Goal: Task Accomplishment & Management: Use online tool/utility

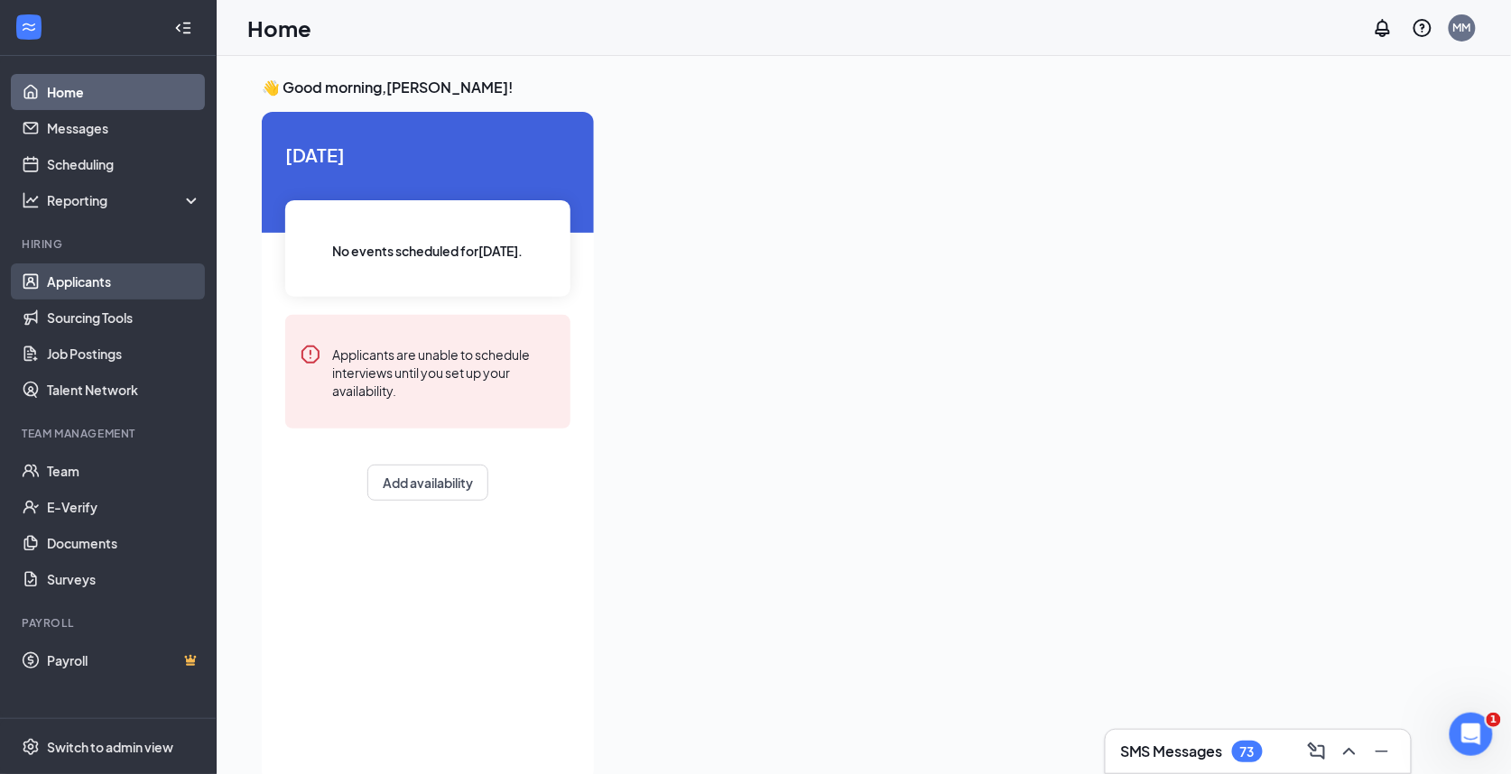
click at [73, 283] on link "Applicants" at bounding box center [124, 281] width 154 height 36
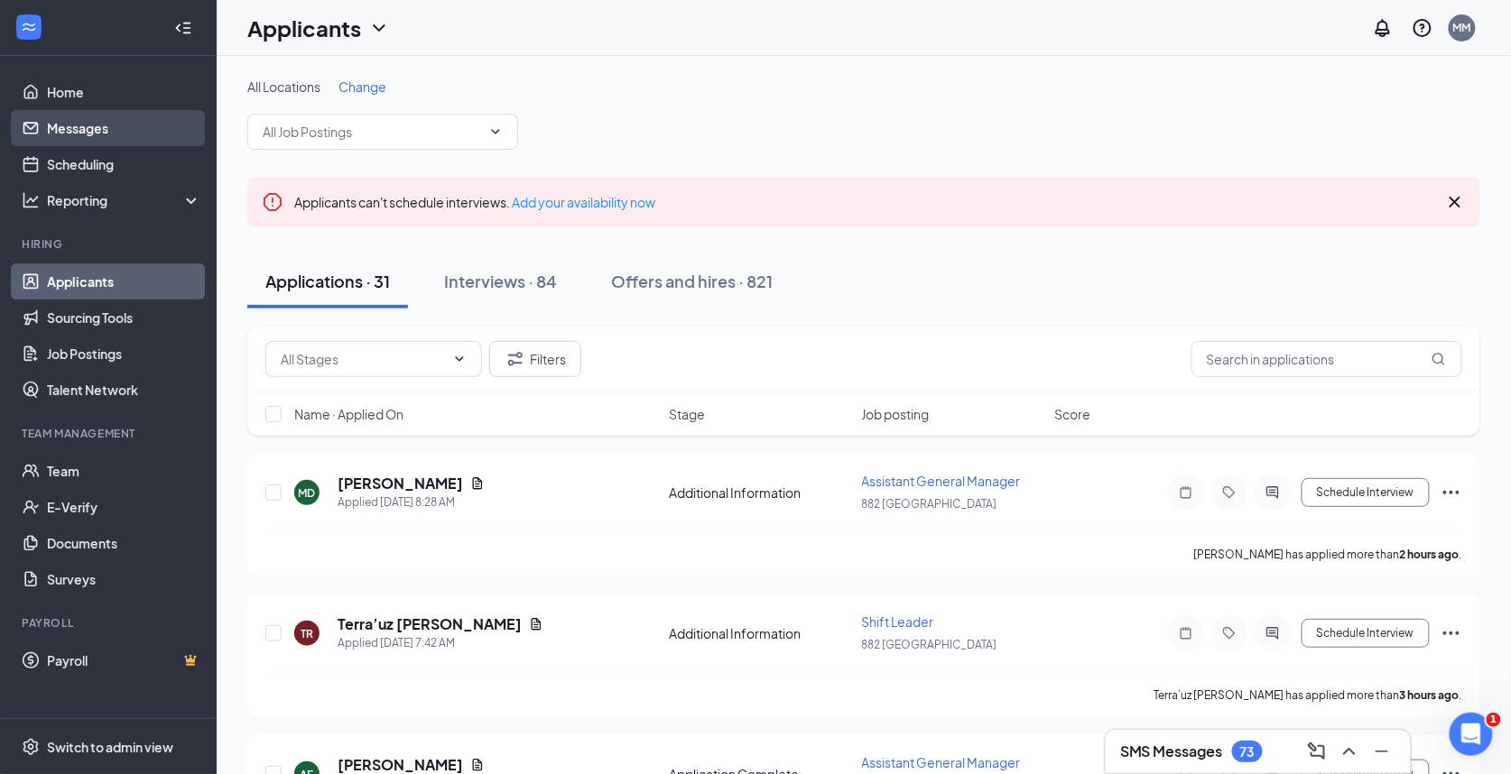
click at [98, 134] on link "Messages" at bounding box center [124, 128] width 154 height 36
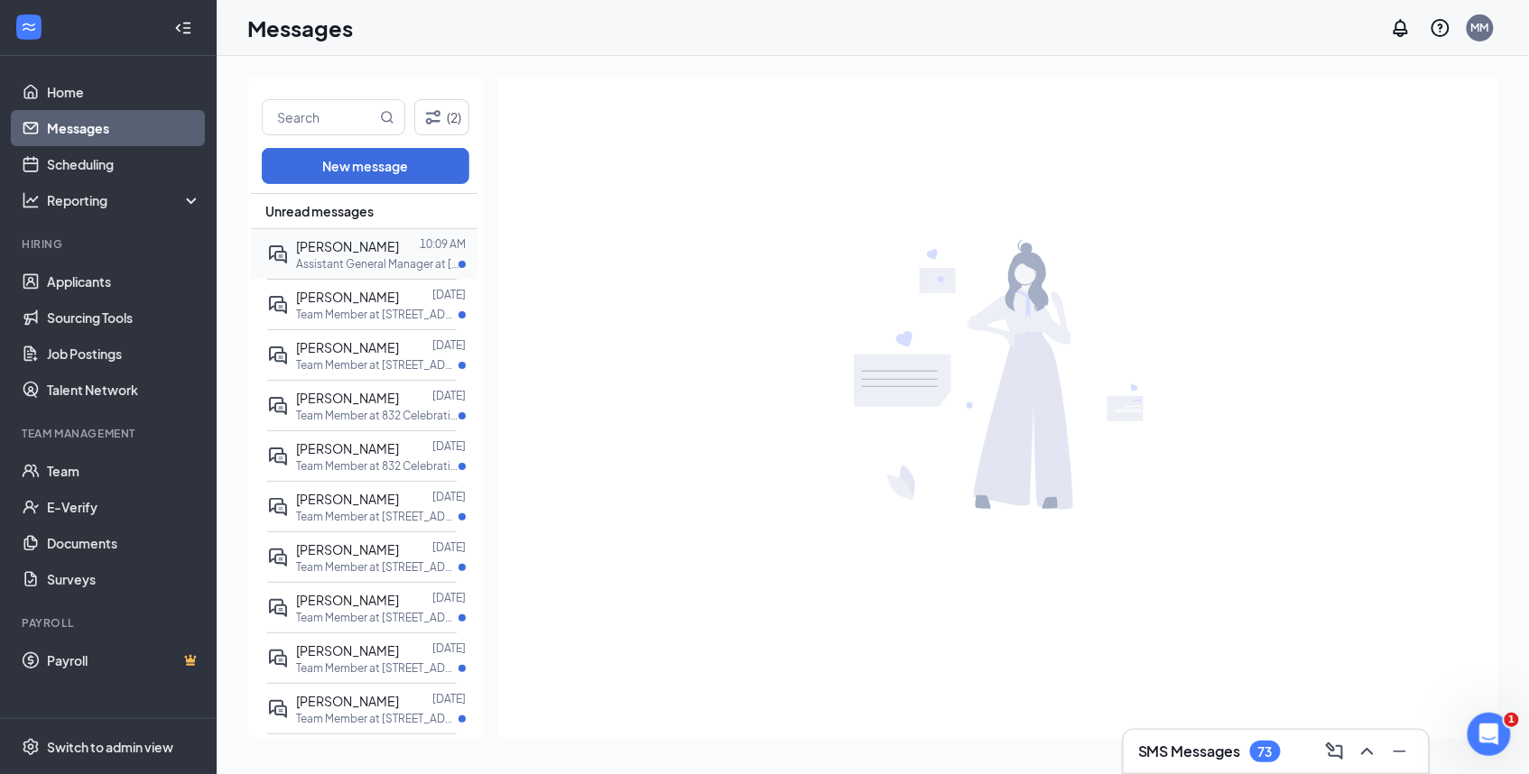
click at [337, 254] on span "[PERSON_NAME]" at bounding box center [347, 246] width 103 height 16
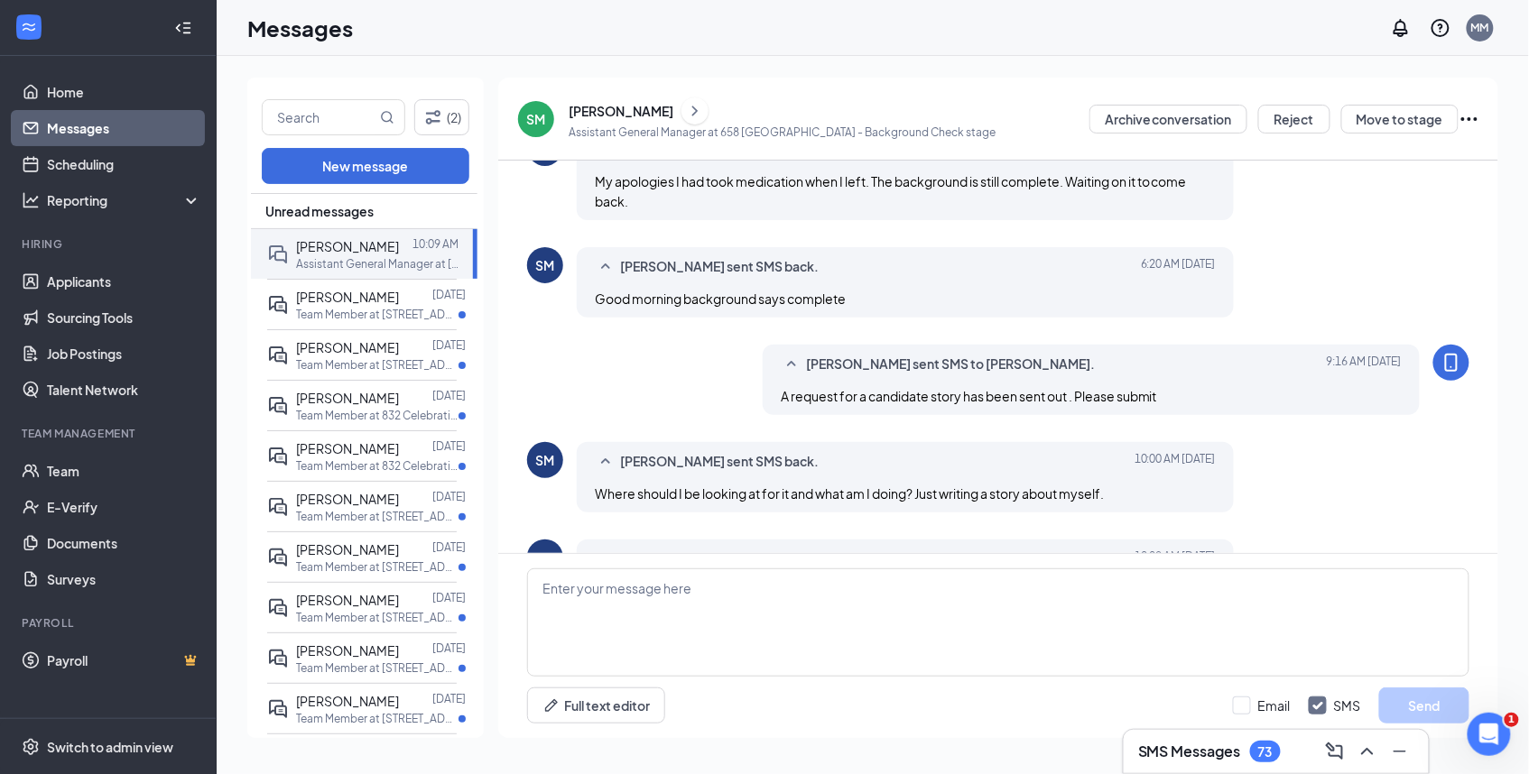
scroll to position [456, 0]
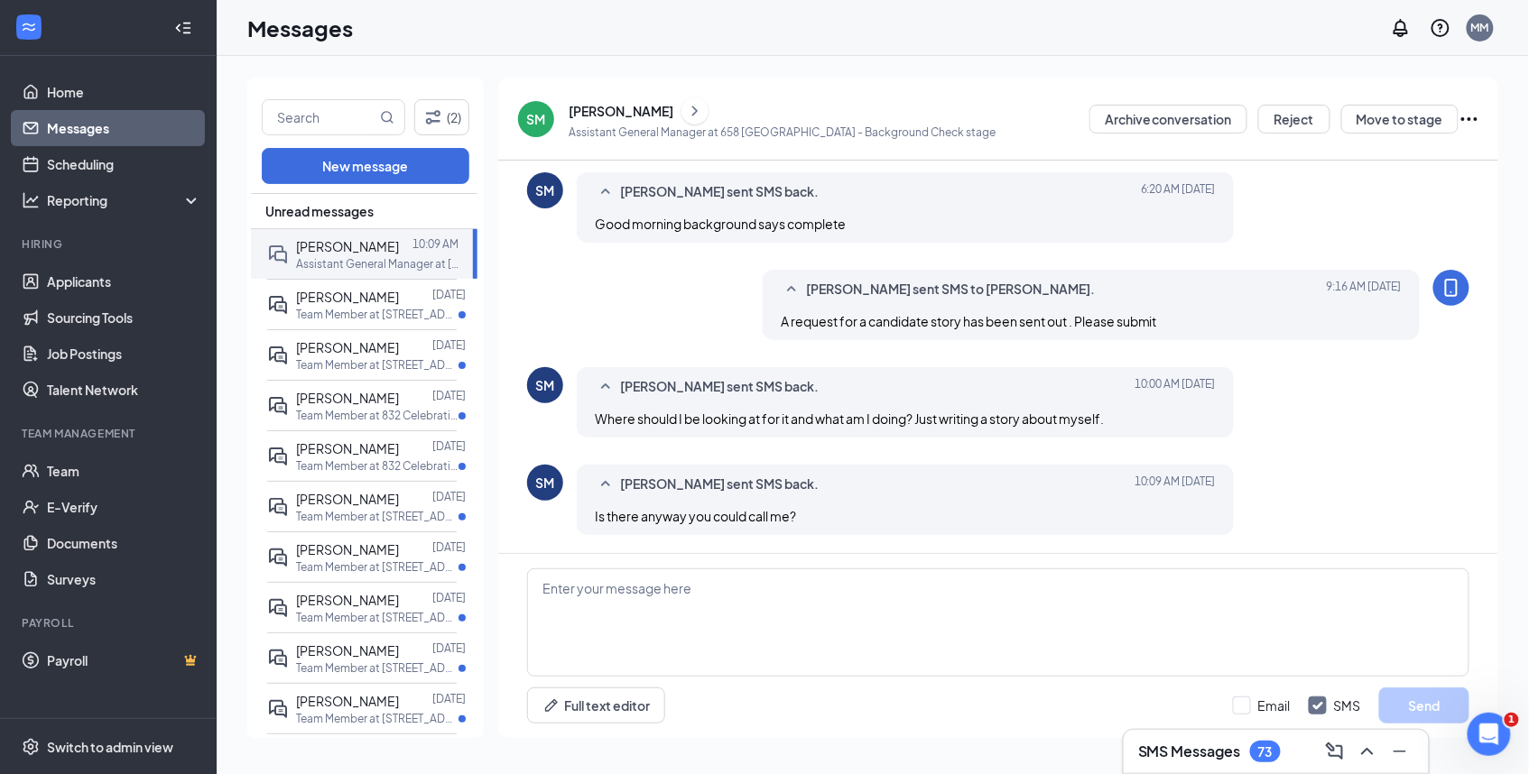
click at [624, 108] on div "[PERSON_NAME]" at bounding box center [620, 111] width 105 height 18
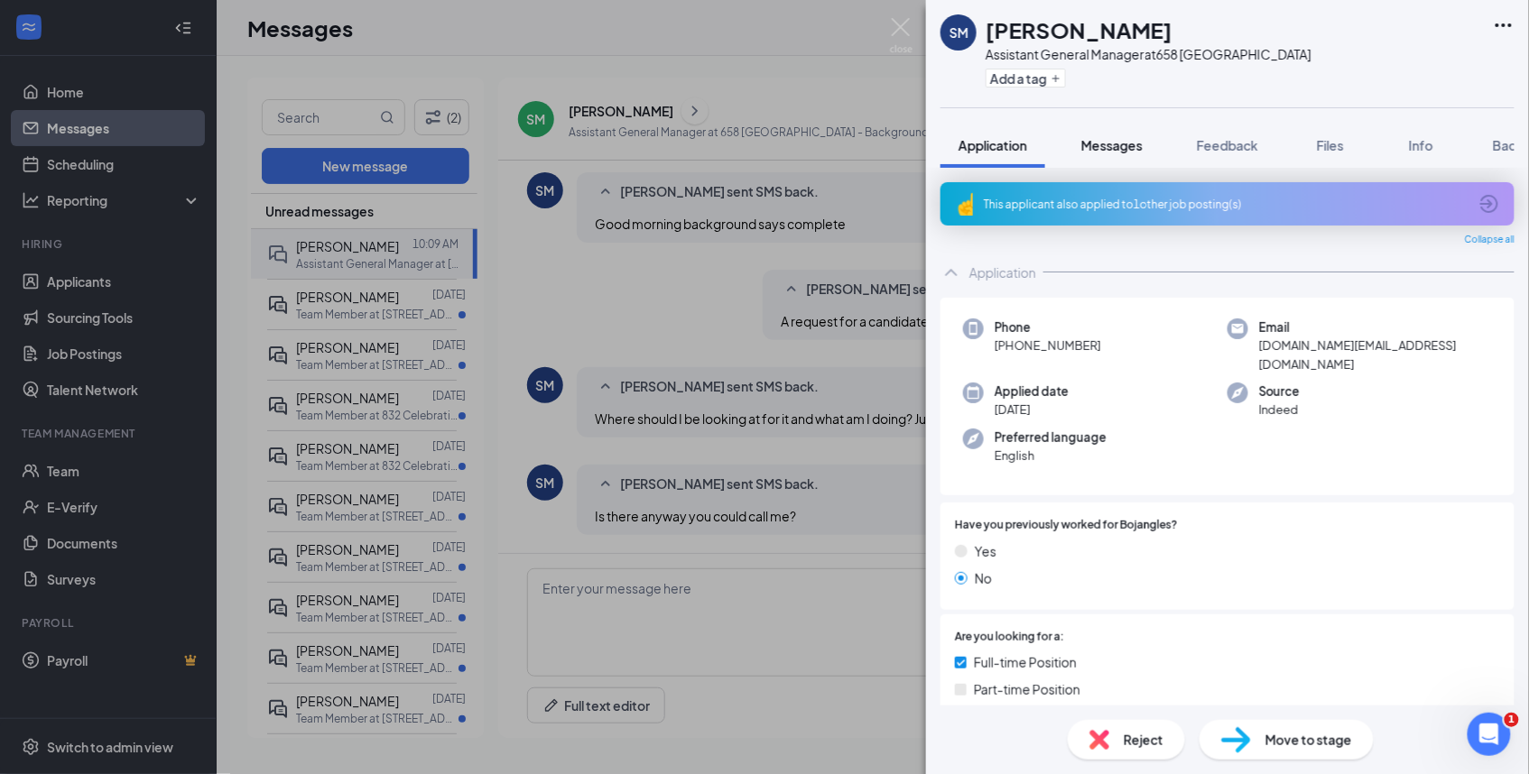
click at [1127, 148] on span "Messages" at bounding box center [1111, 145] width 61 height 16
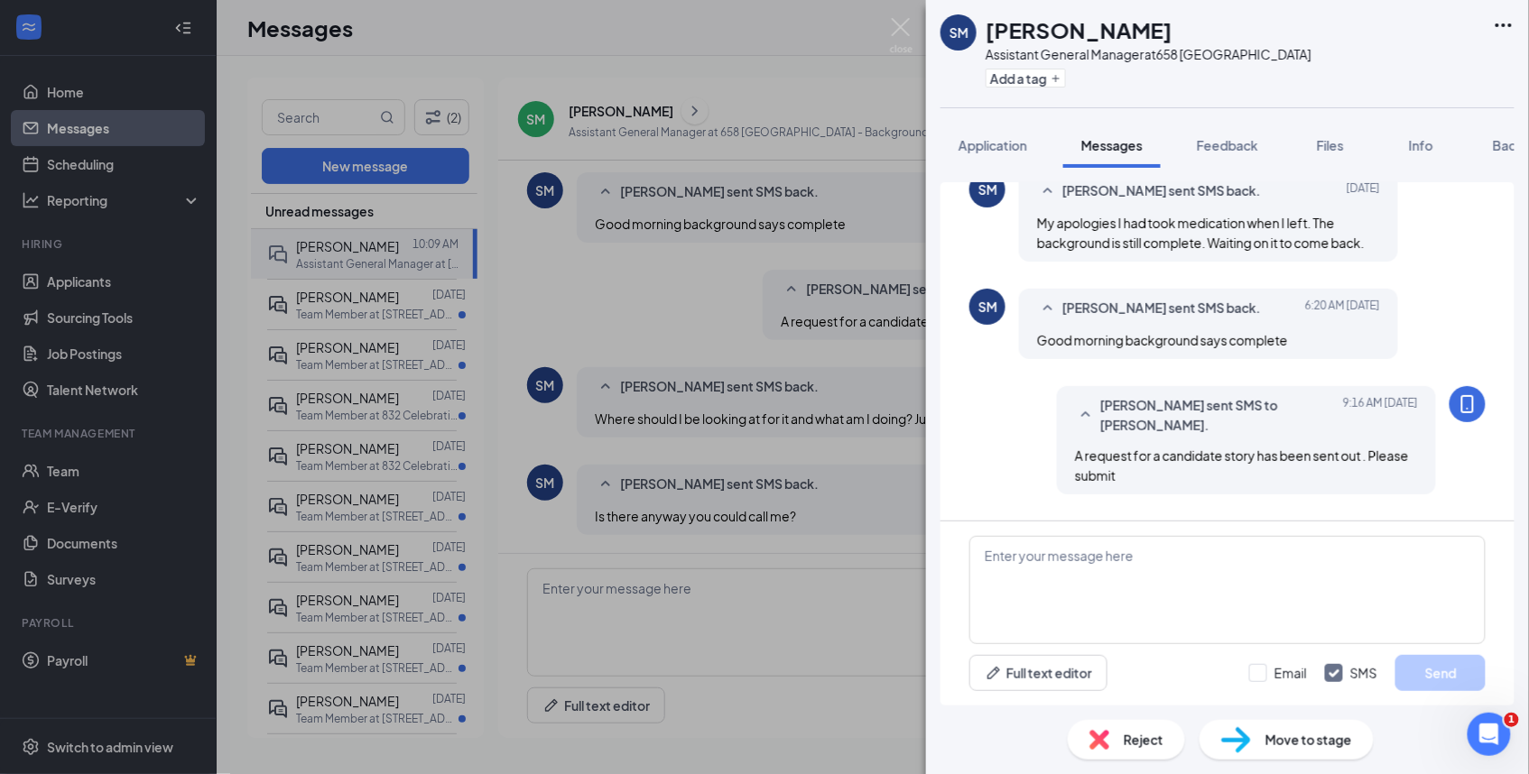
scroll to position [642, 0]
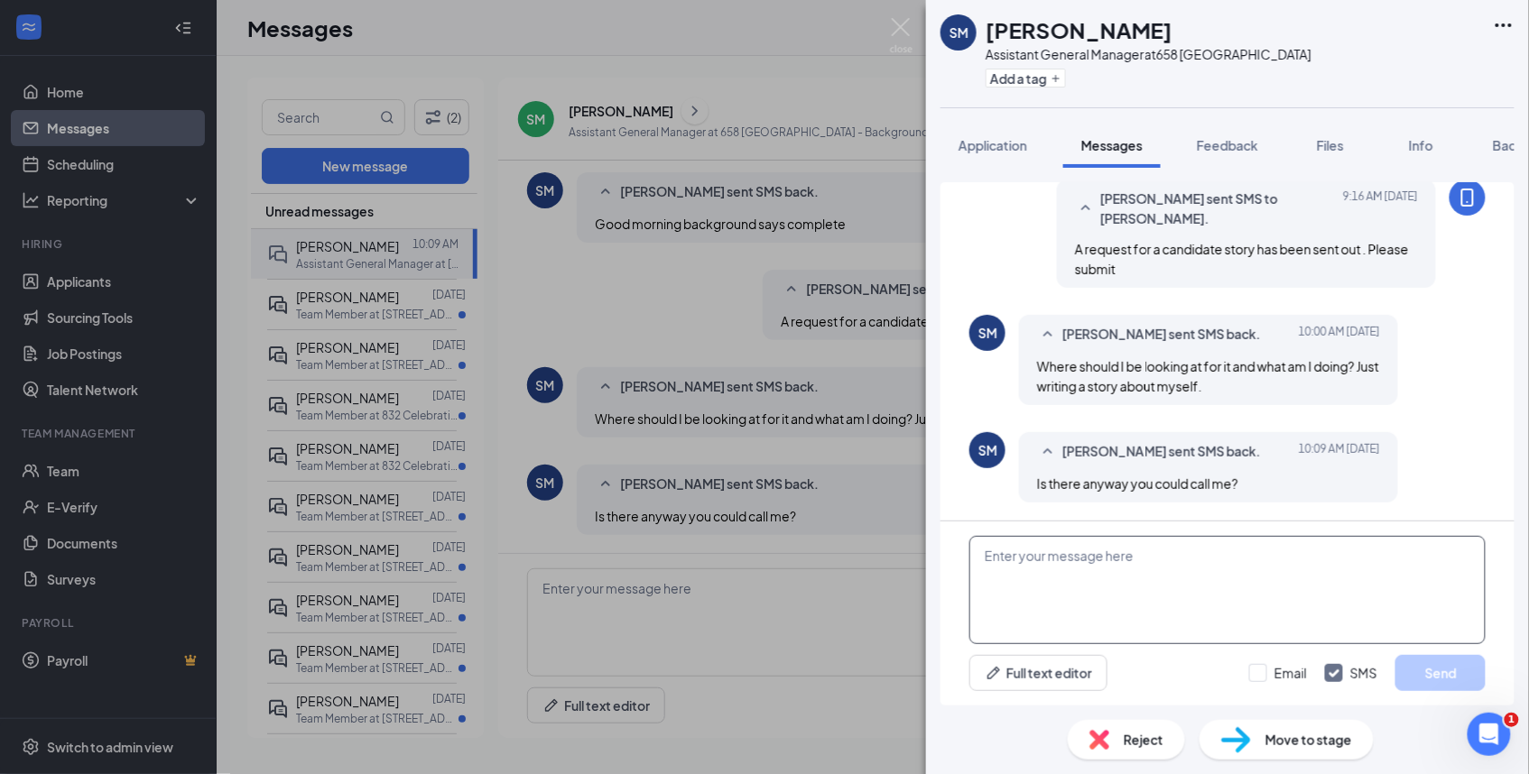
click at [1077, 572] on textarea at bounding box center [1227, 590] width 516 height 108
type textarea "hr@melanbo.net"
click at [1437, 673] on button "Send" at bounding box center [1440, 673] width 90 height 36
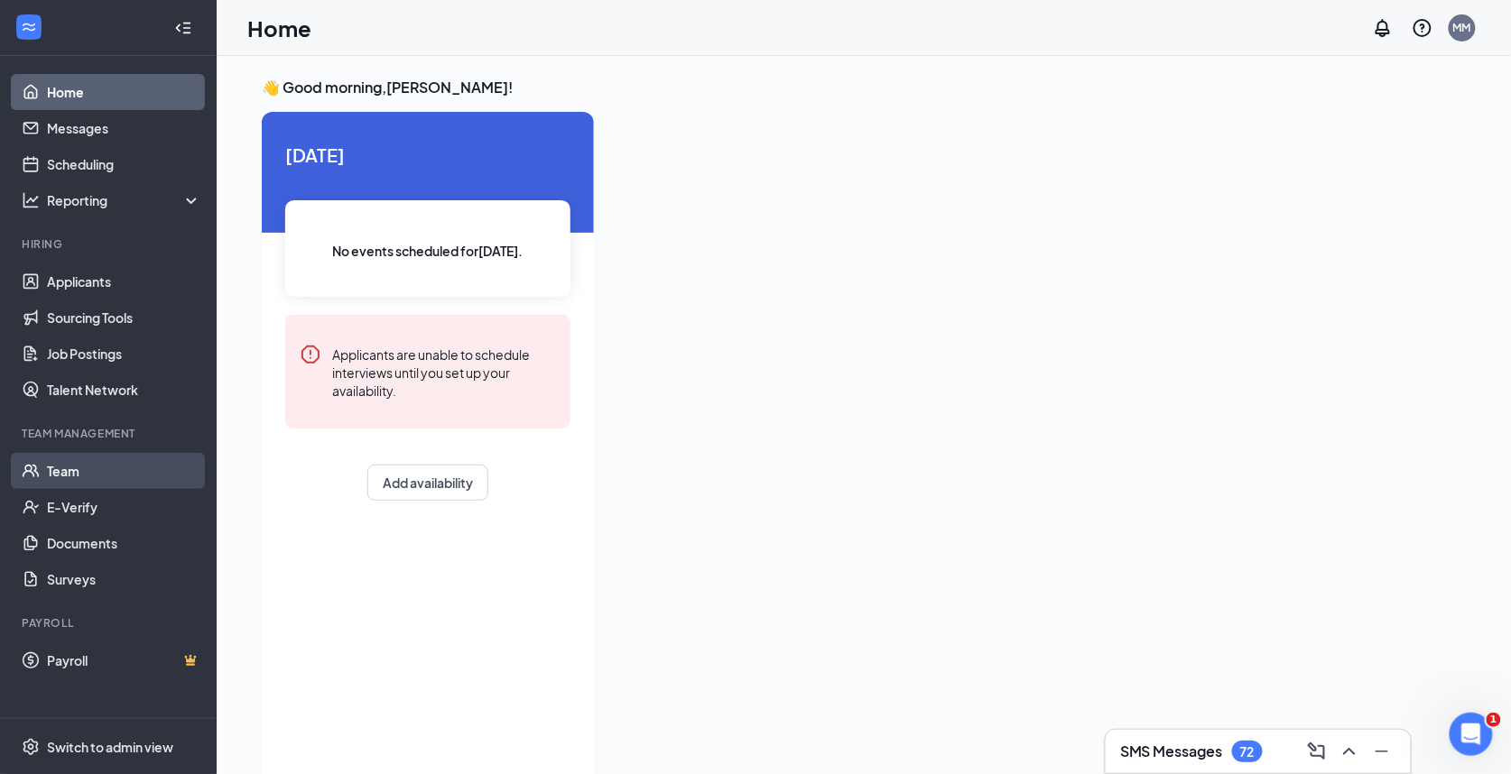
click at [58, 467] on link "Team" at bounding box center [124, 471] width 154 height 36
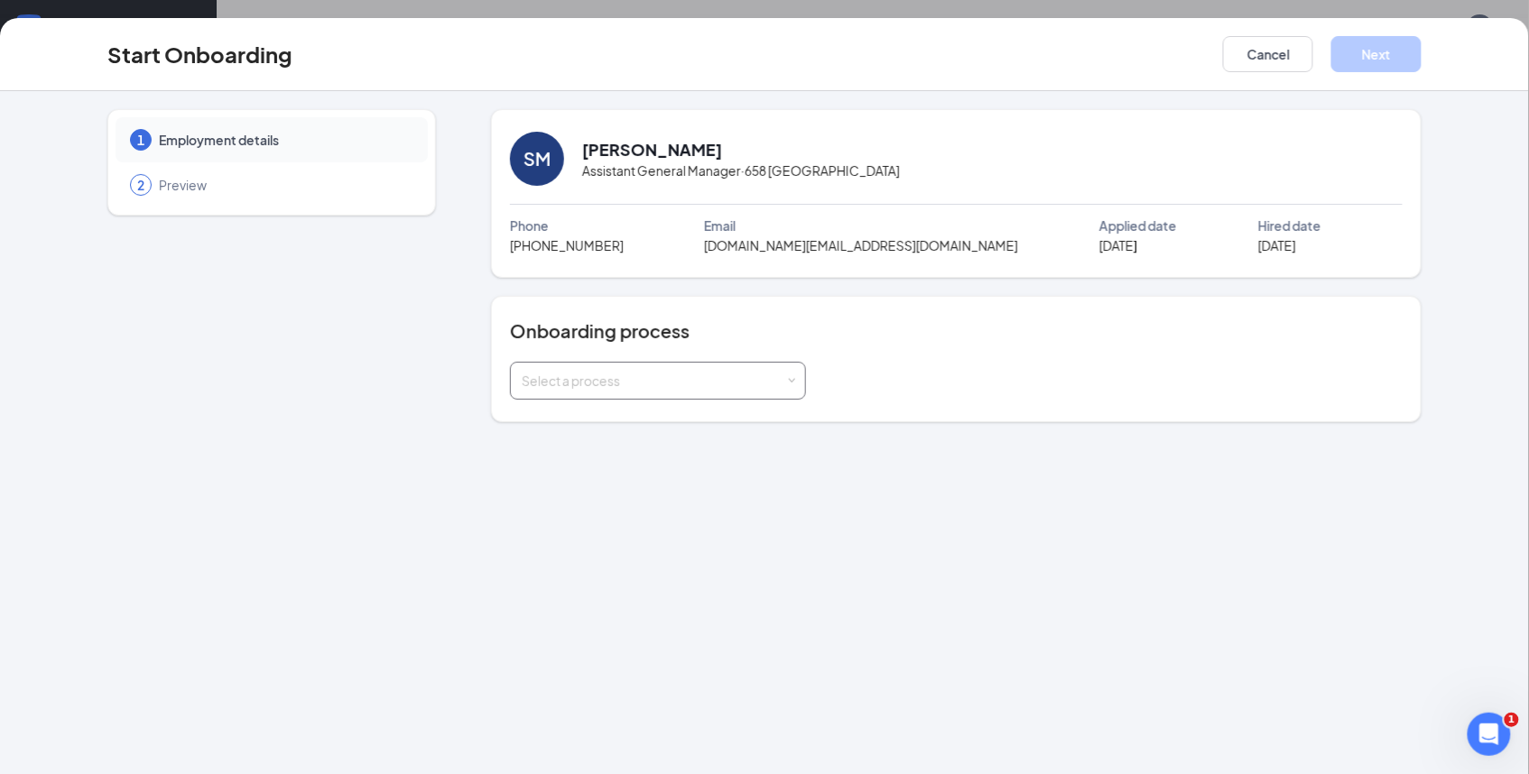
click at [604, 390] on div "Select a process" at bounding box center [654, 381] width 264 height 18
click at [578, 417] on span "Manager Onboarding" at bounding box center [580, 419] width 127 height 16
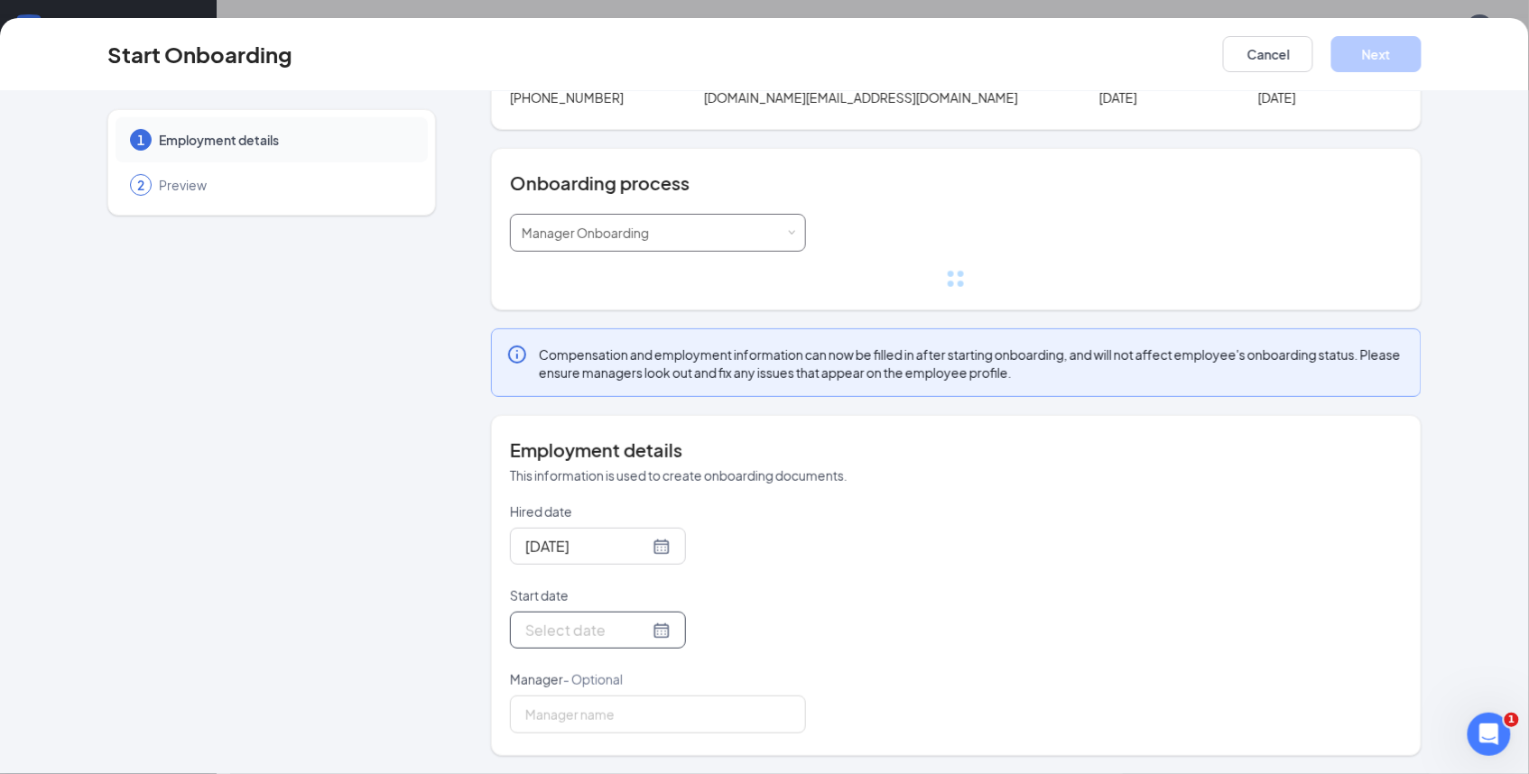
scroll to position [116, 0]
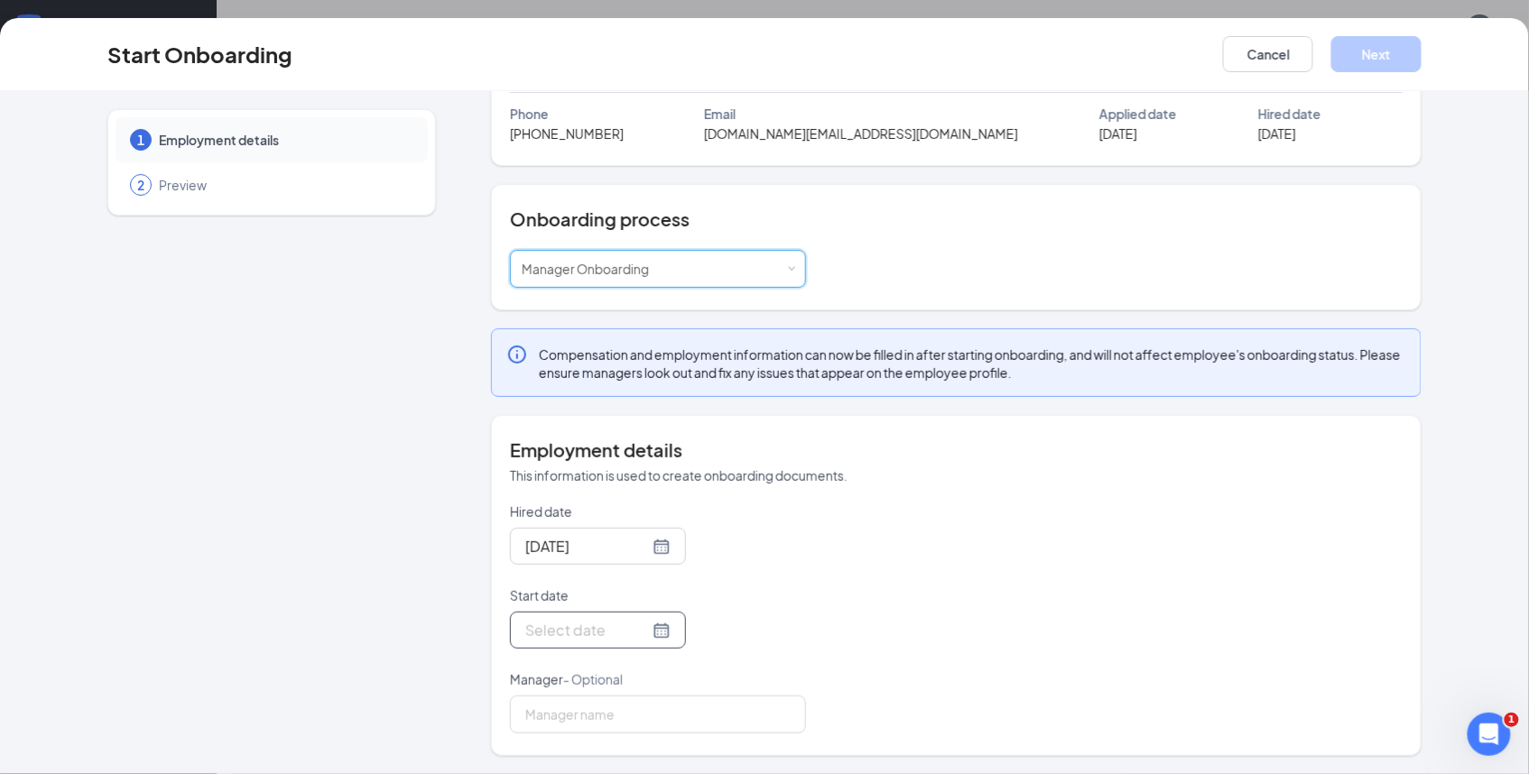
click at [630, 629] on div at bounding box center [597, 630] width 145 height 23
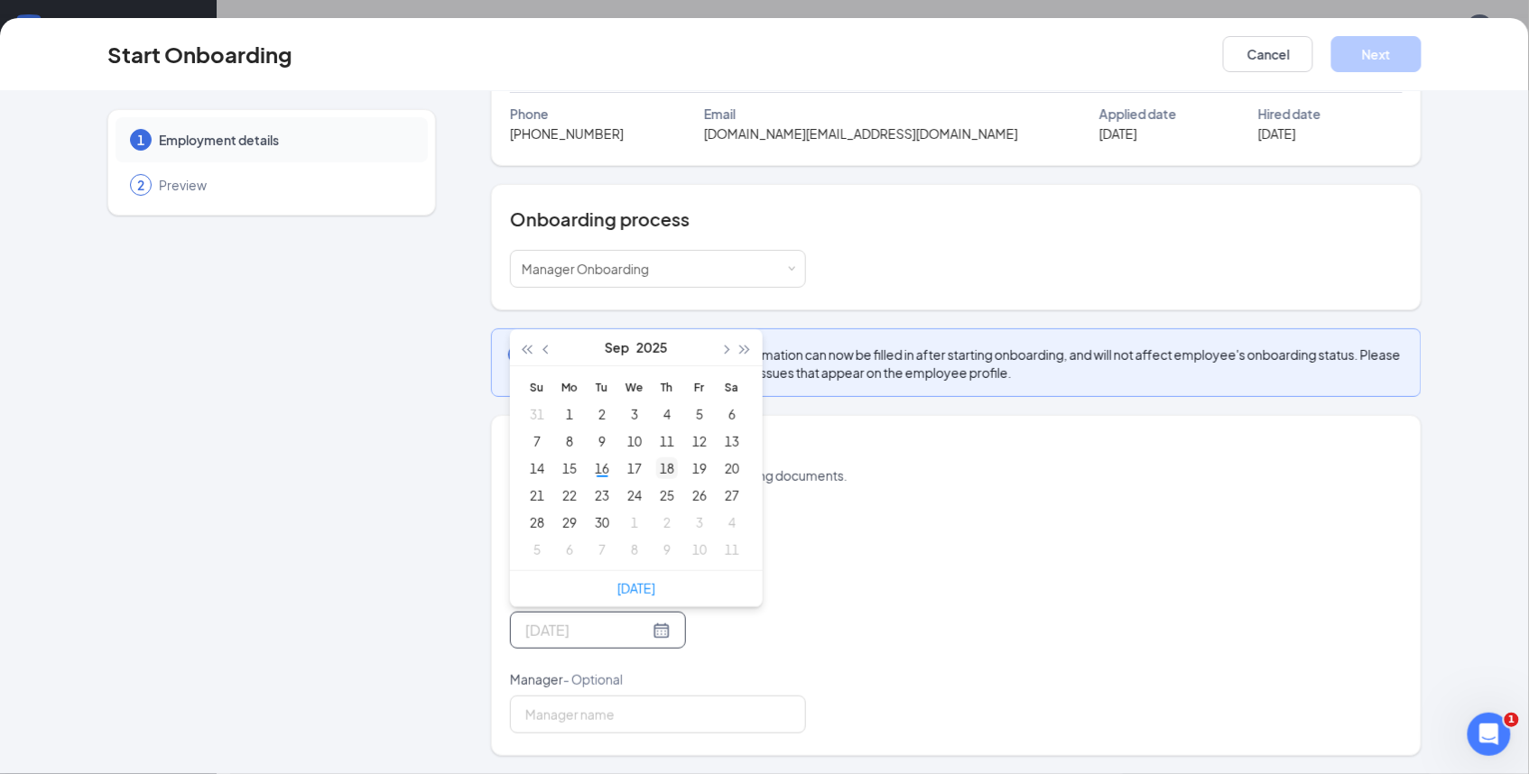
type input "[DATE]"
click at [661, 467] on div "18" at bounding box center [667, 468] width 22 height 22
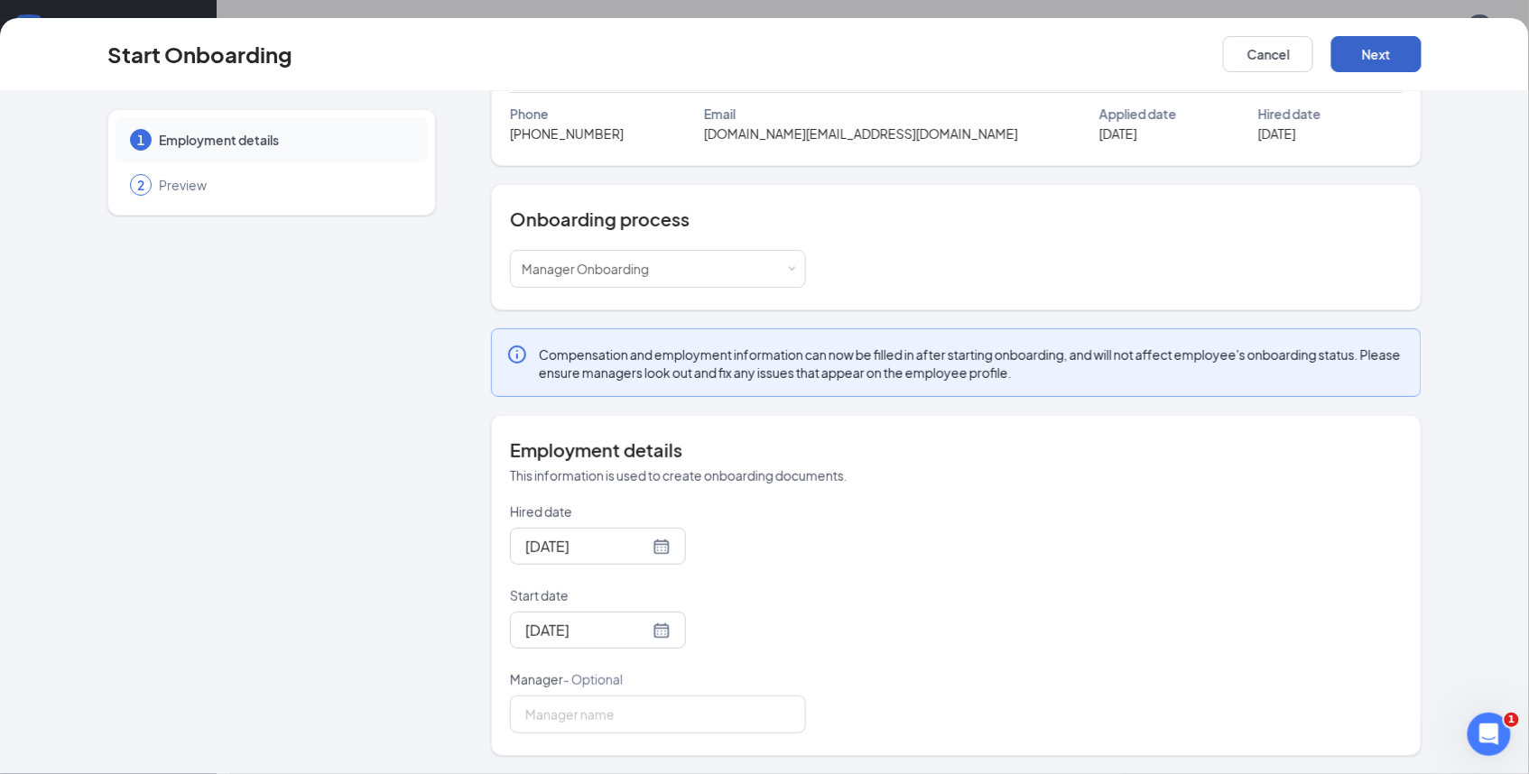
click at [1382, 65] on button "Next" at bounding box center [1376, 54] width 90 height 36
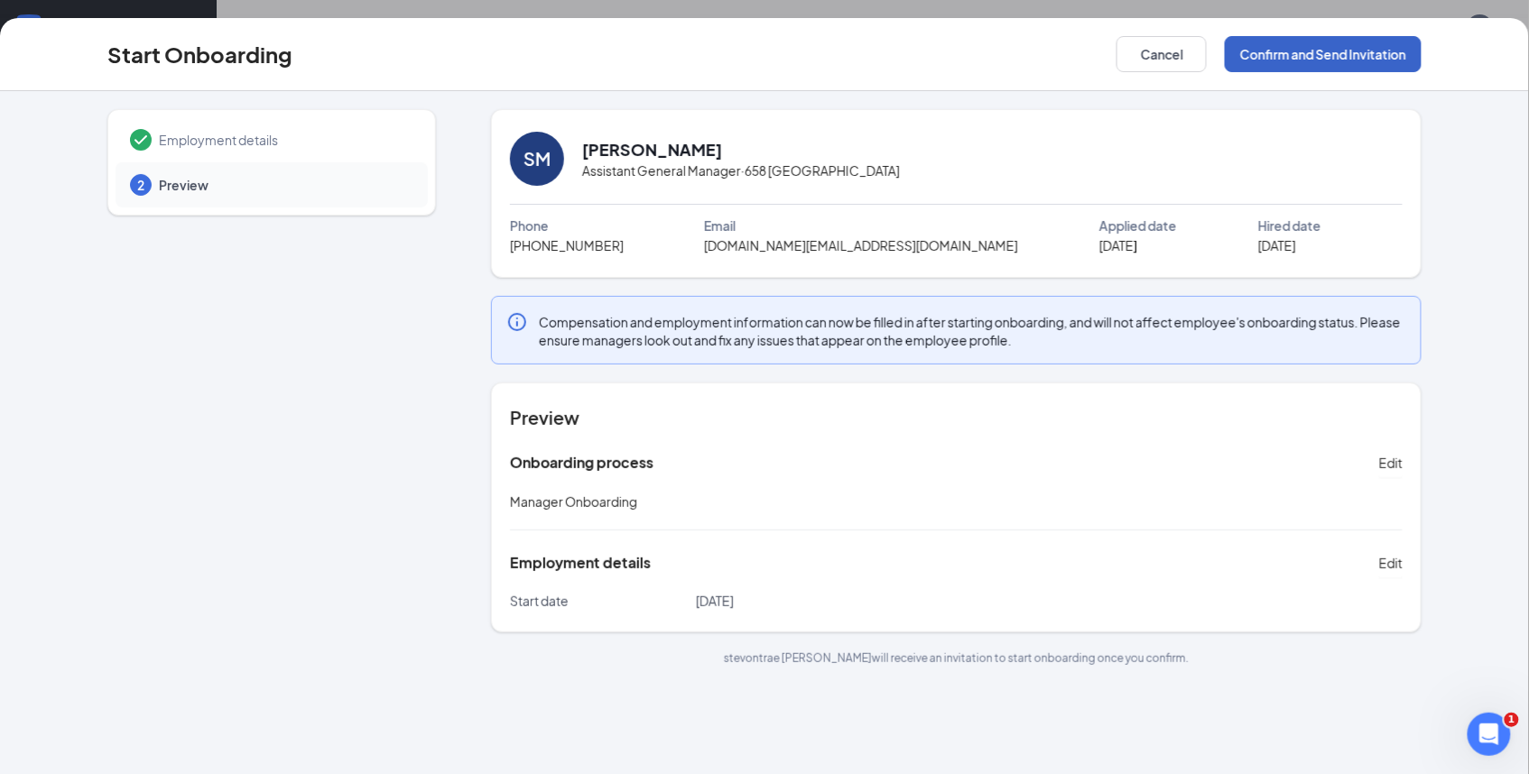
click at [1335, 51] on button "Confirm and Send Invitation" at bounding box center [1323, 54] width 197 height 36
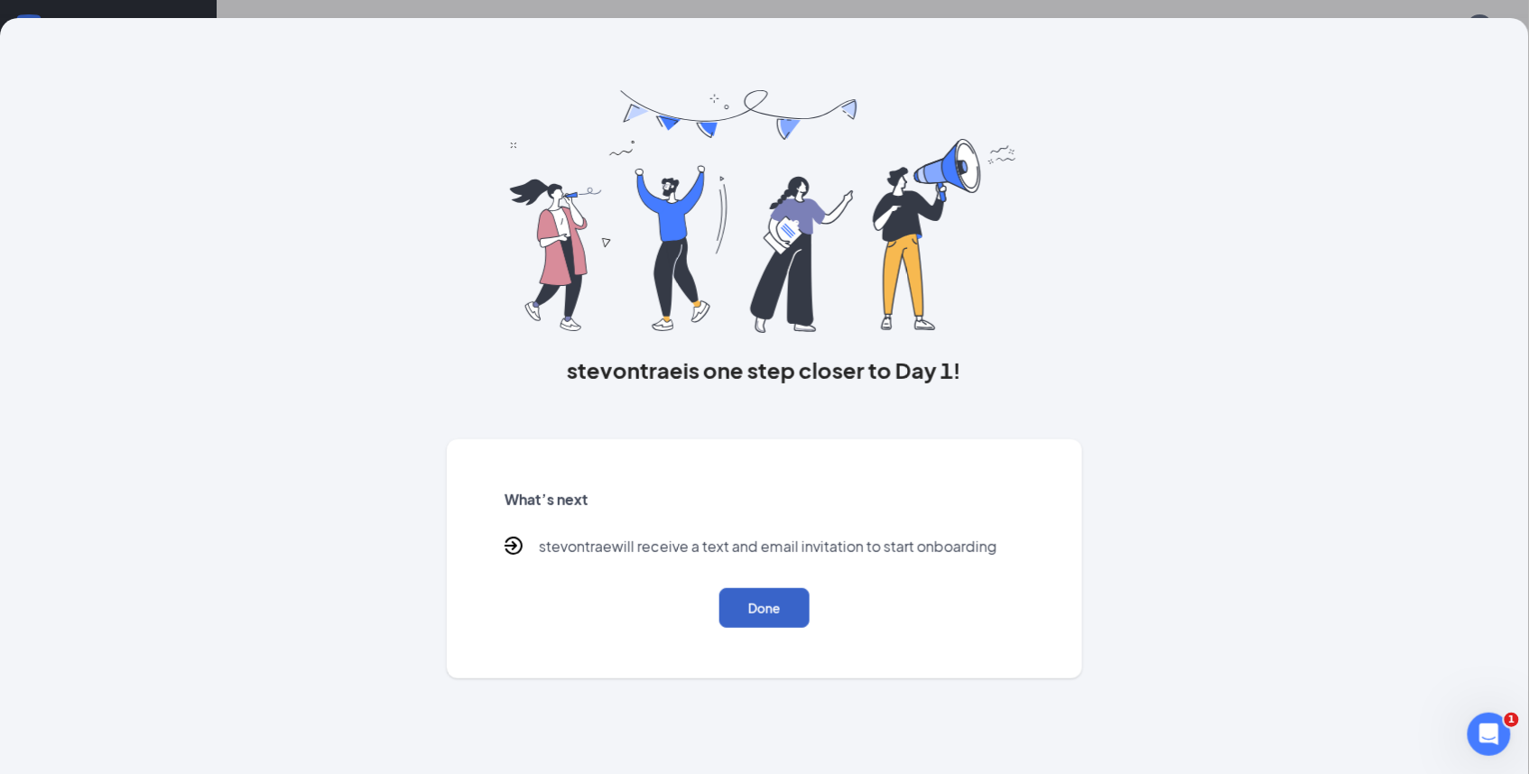
click at [762, 604] on button "Done" at bounding box center [764, 608] width 90 height 40
